Goal: Information Seeking & Learning: Check status

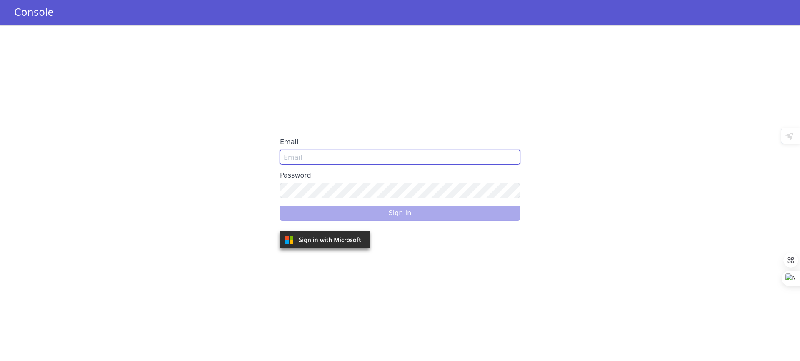
type input "[EMAIL_ADDRESS]"
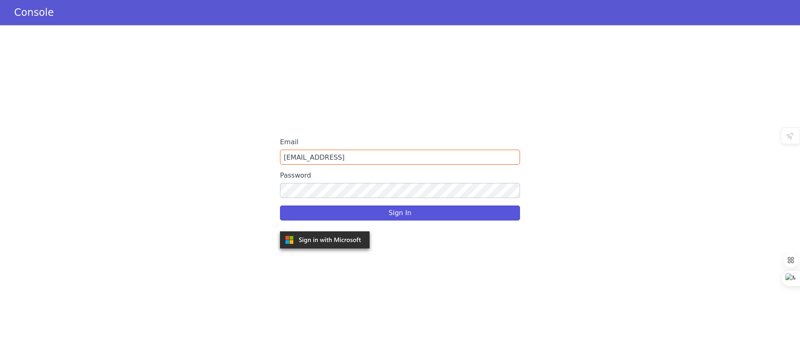
click at [382, 210] on div "Sign In" at bounding box center [400, 212] width 240 height 23
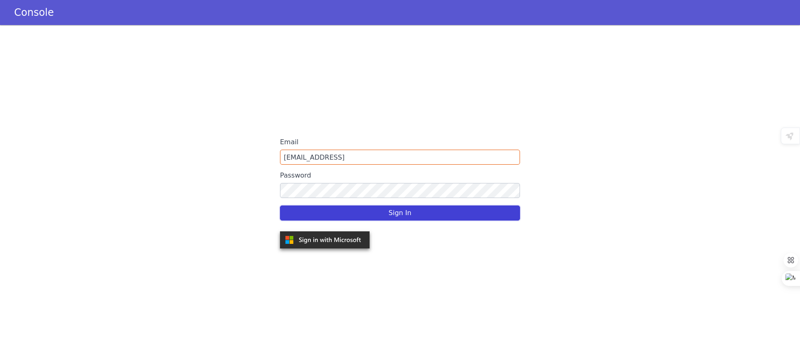
click at [382, 210] on button "Sign In" at bounding box center [400, 212] width 240 height 15
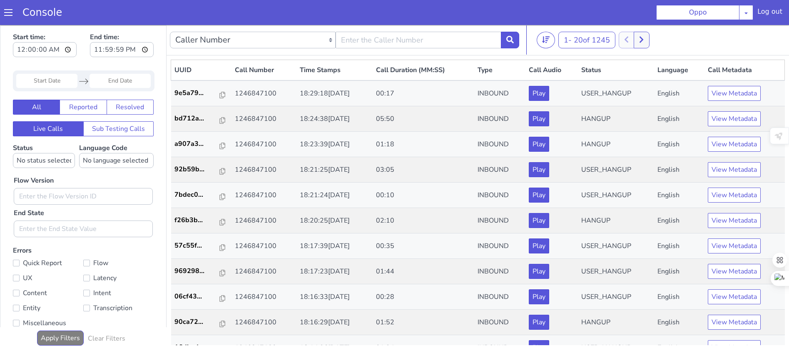
click at [434, 24] on section "Console Oppo [PERSON_NAME] Blue NT Apollo 24*7 Application - Collections Auto N…" at bounding box center [394, 12] width 789 height 25
select select "callUUID"
click at [170, 32] on select "Caller Number Call UUID Custom Parameter" at bounding box center [253, 40] width 166 height 17
click at [364, 44] on input "text" at bounding box center [419, 40] width 166 height 17
paste input "1047c0e1-f80e-4749-9763-e9ada8152e61"
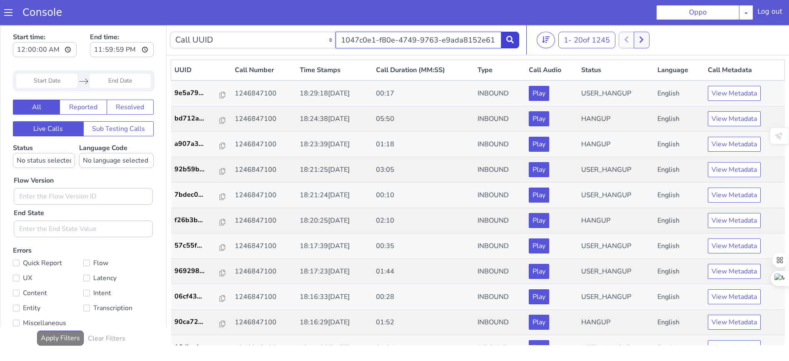
type input "1047c0e1-f80e-4749-9763-e9ada8152e61"
click at [511, 40] on icon at bounding box center [510, 39] width 7 height 7
